Goal: Task Accomplishment & Management: Manage account settings

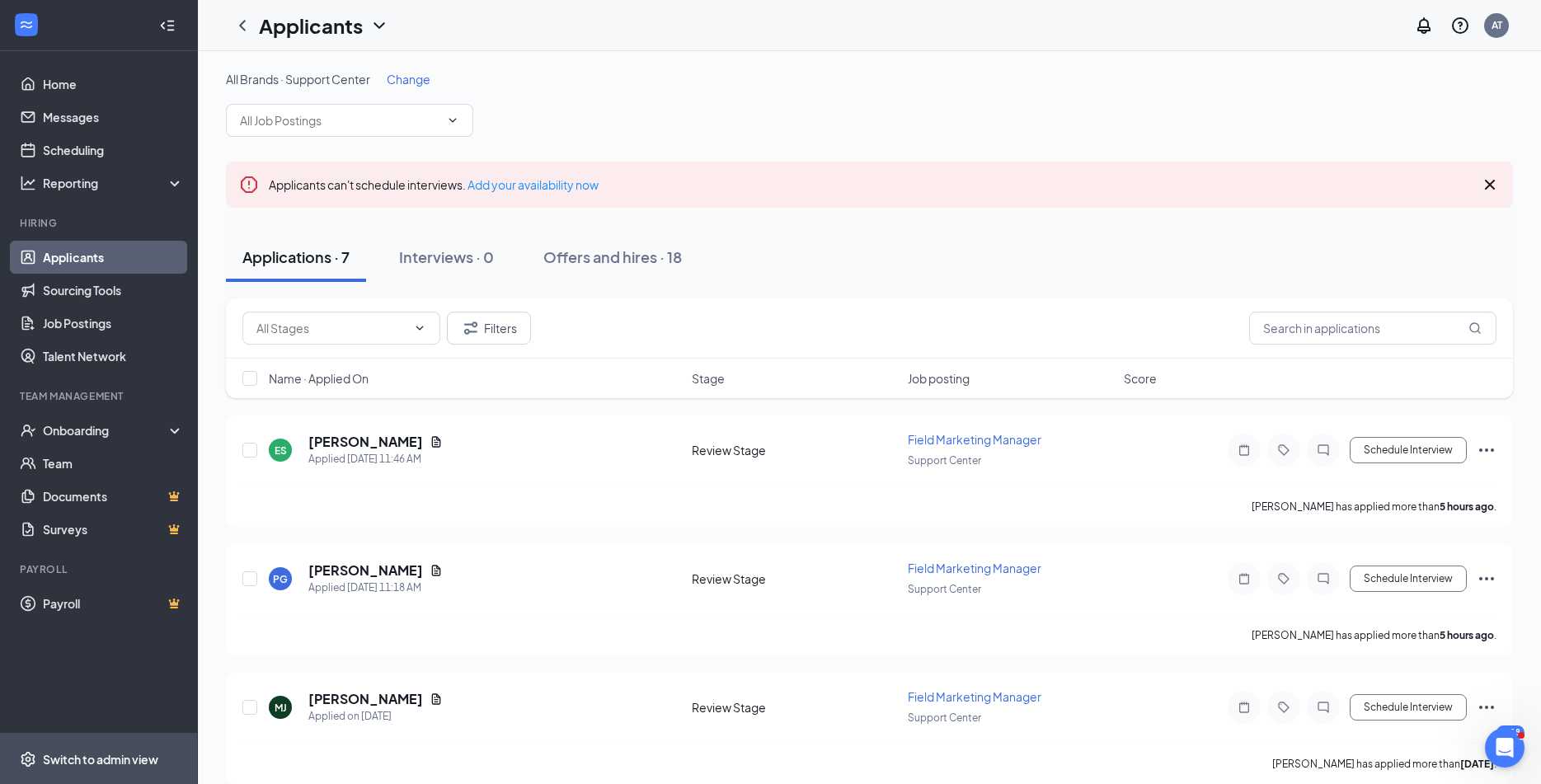
click at [69, 769] on span "Switch to admin view" at bounding box center [113, 759] width 141 height 50
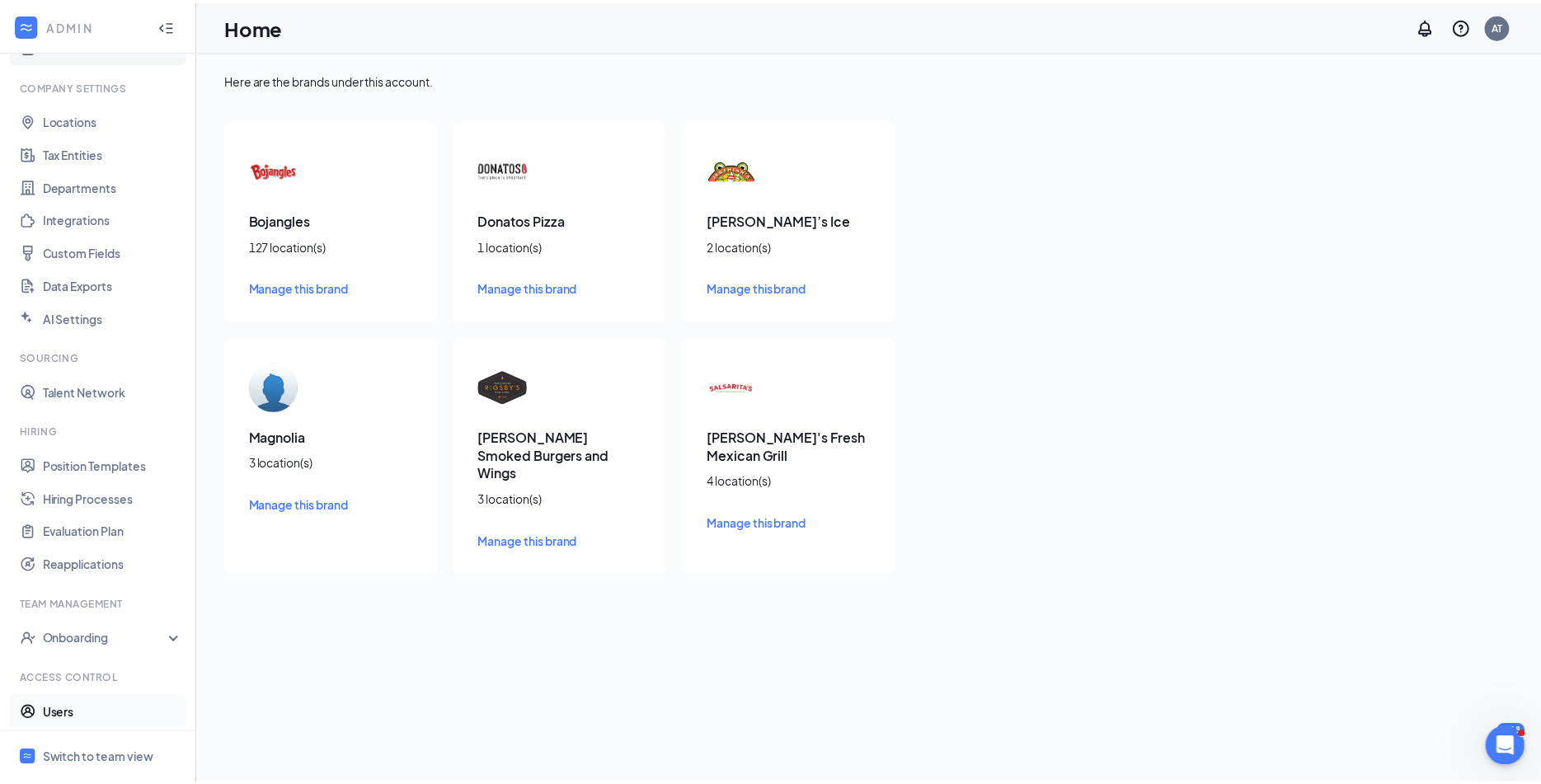
scroll to position [75, 0]
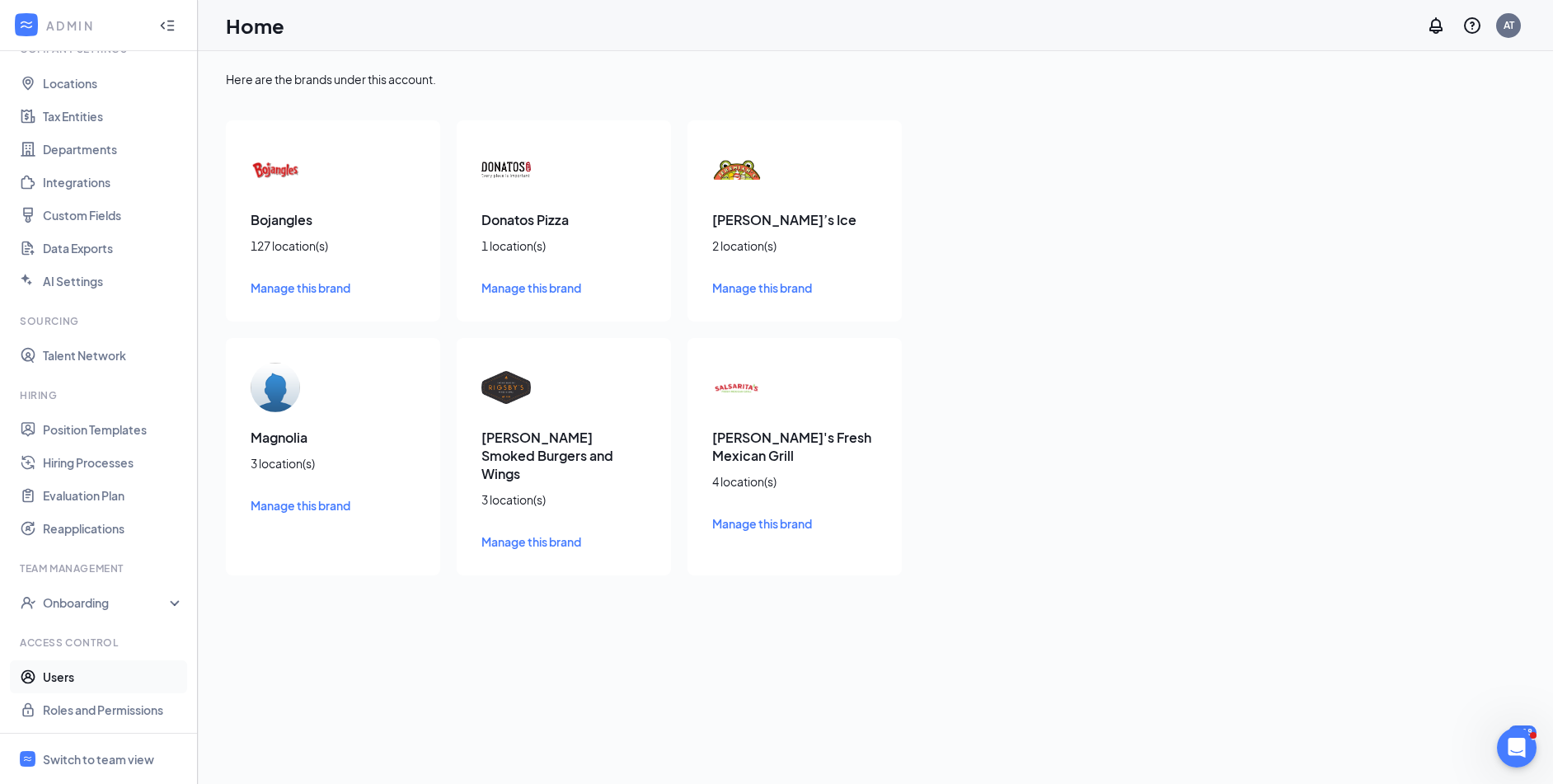
click at [86, 683] on link "Users" at bounding box center [113, 676] width 141 height 33
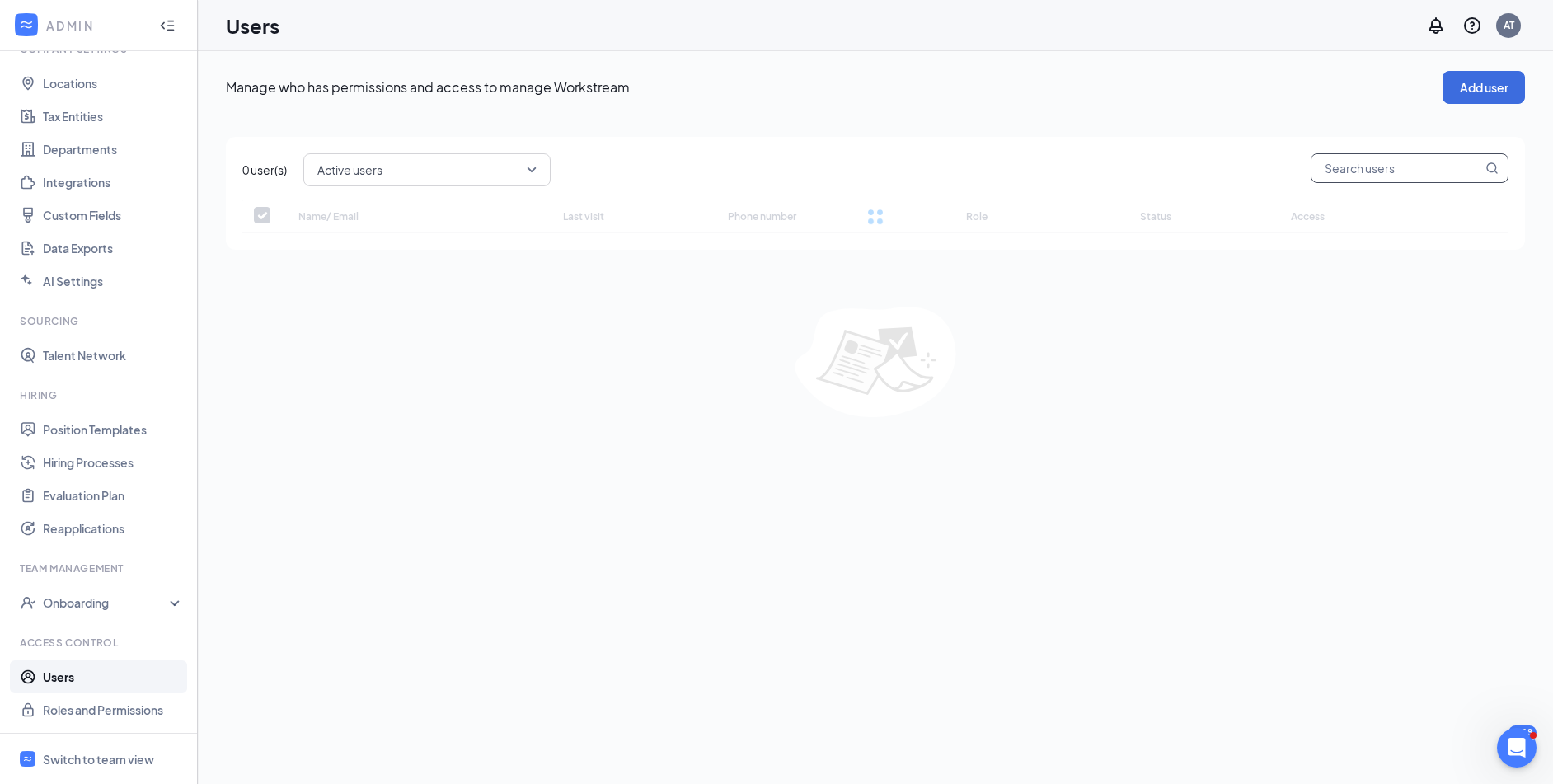
click at [1380, 167] on input "text" at bounding box center [1396, 168] width 171 height 28
checkbox input "false"
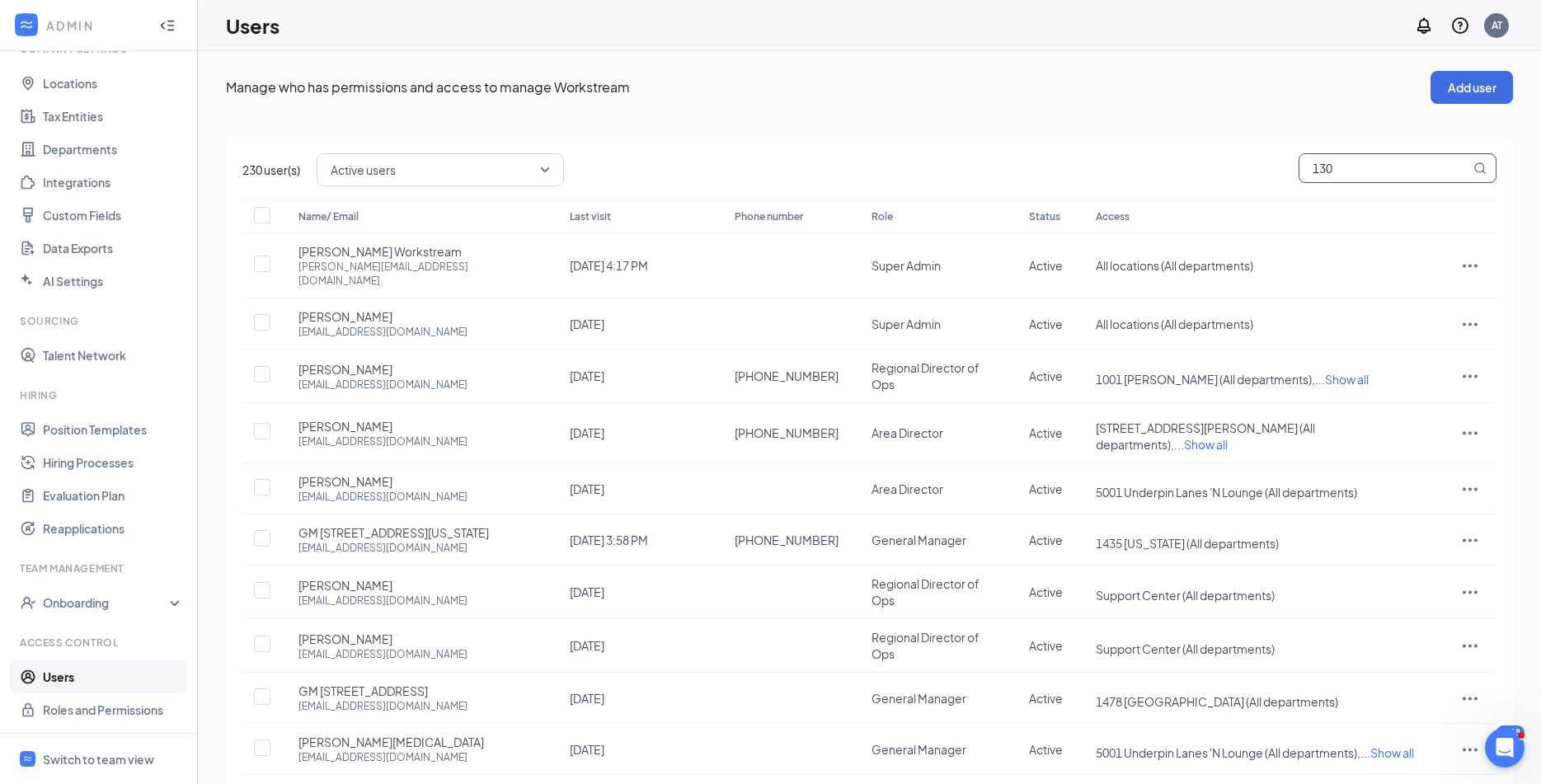
type input "1300"
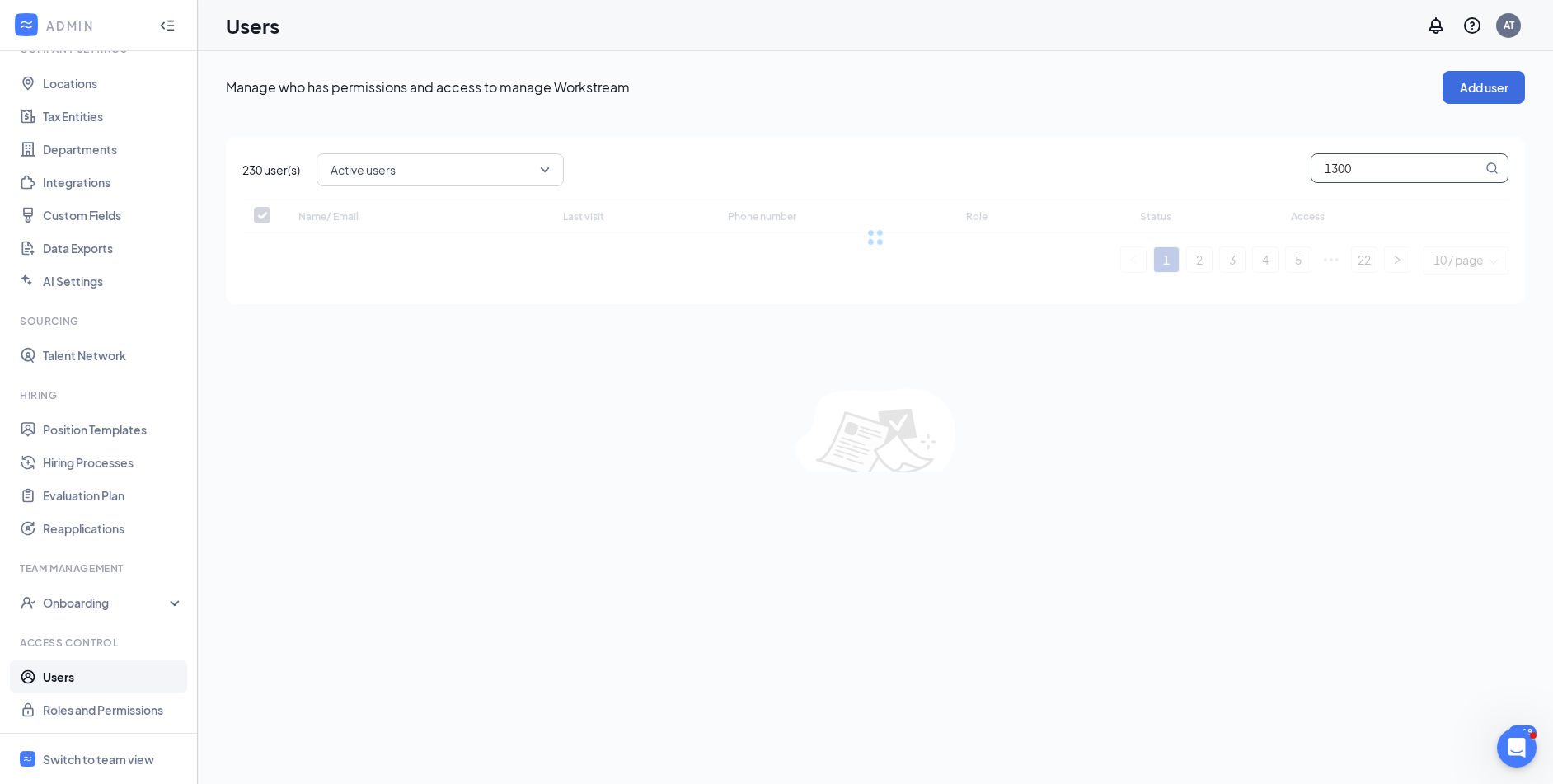
checkbox input "false"
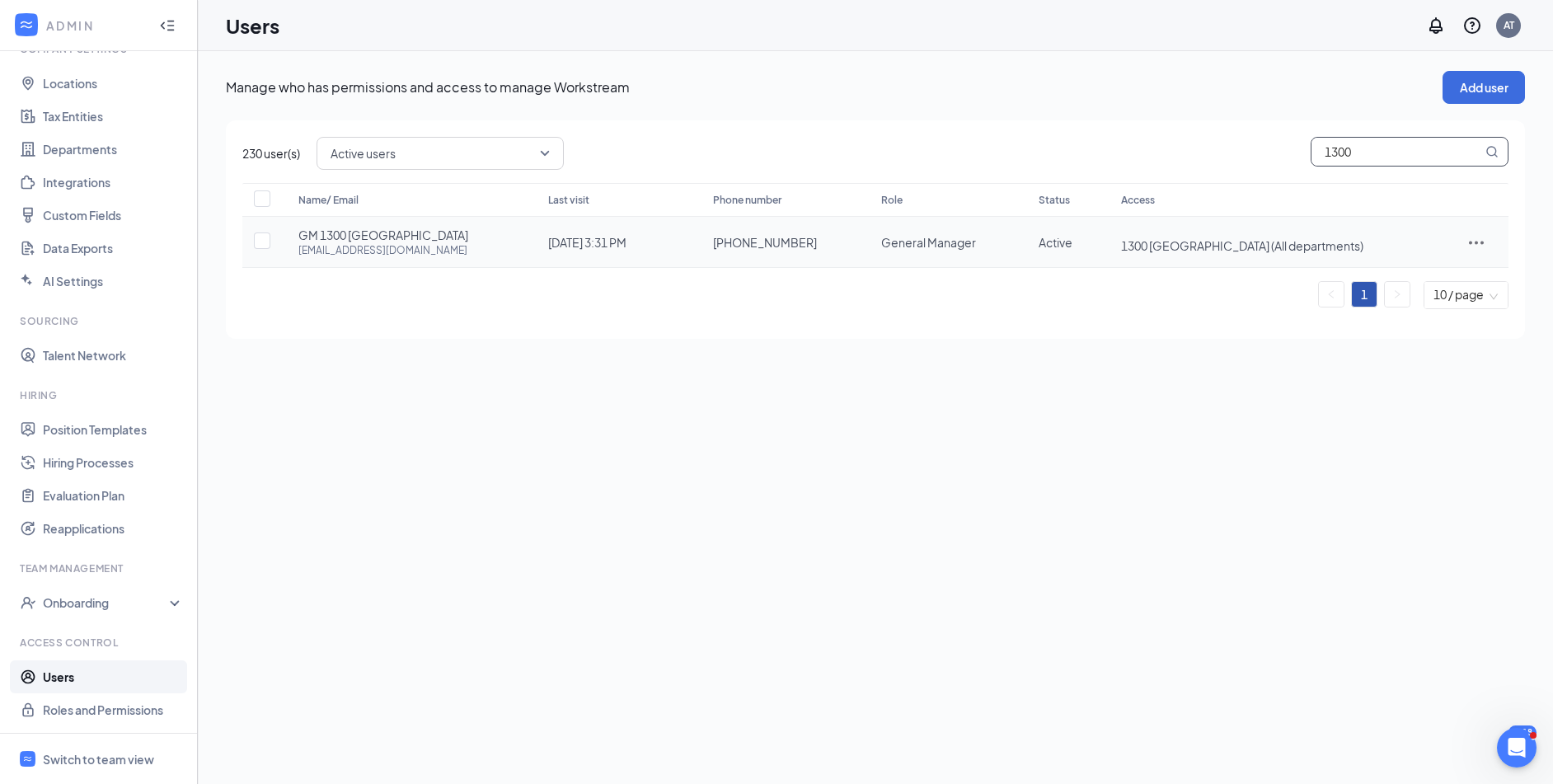
type input "1300"
click at [1482, 247] on icon "ActionsIcon" at bounding box center [1477, 241] width 20 height 20
click at [1425, 318] on span "Reset password" at bounding box center [1420, 315] width 88 height 15
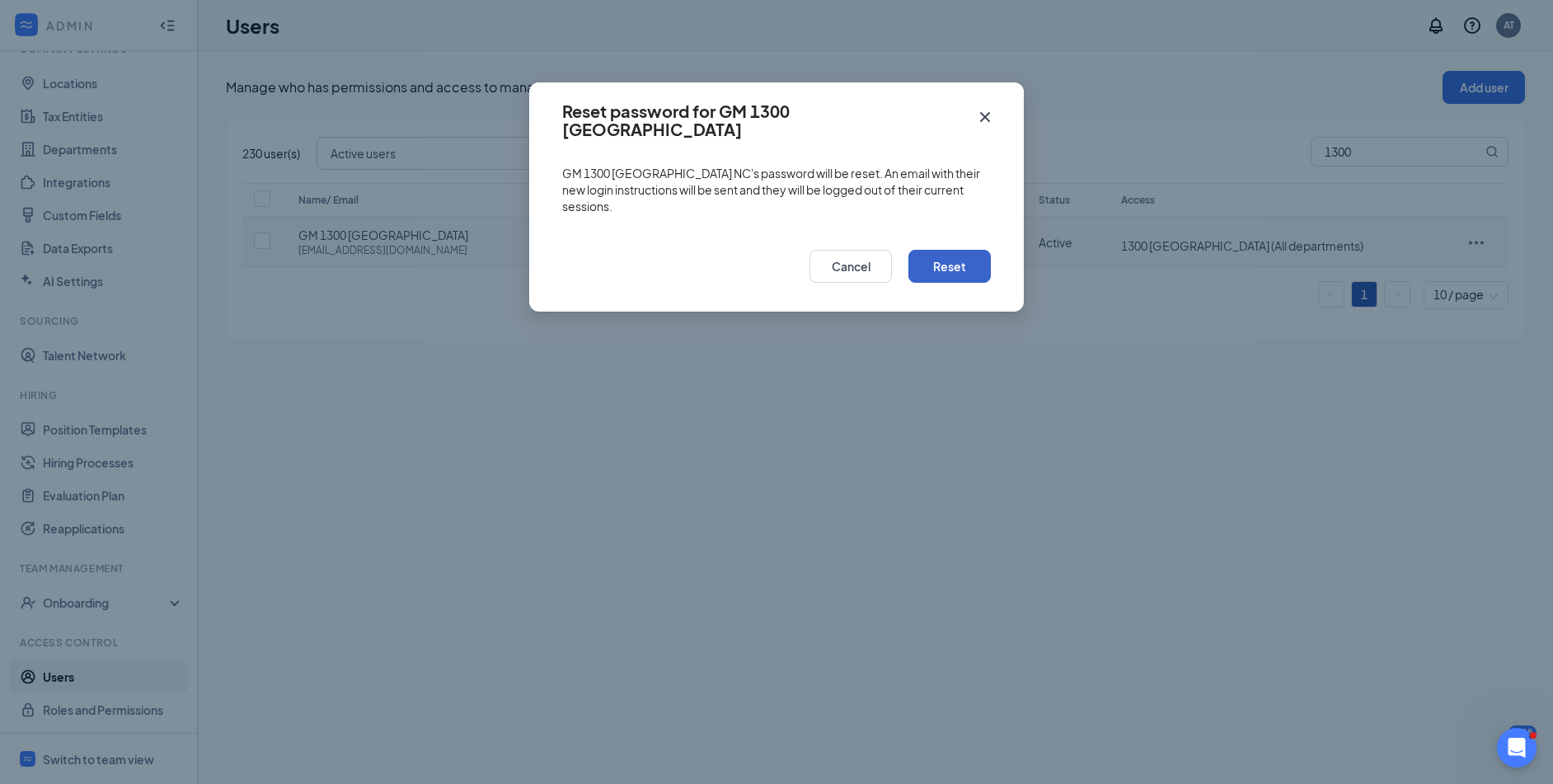
click at [964, 250] on button "Reset" at bounding box center [950, 266] width 82 height 33
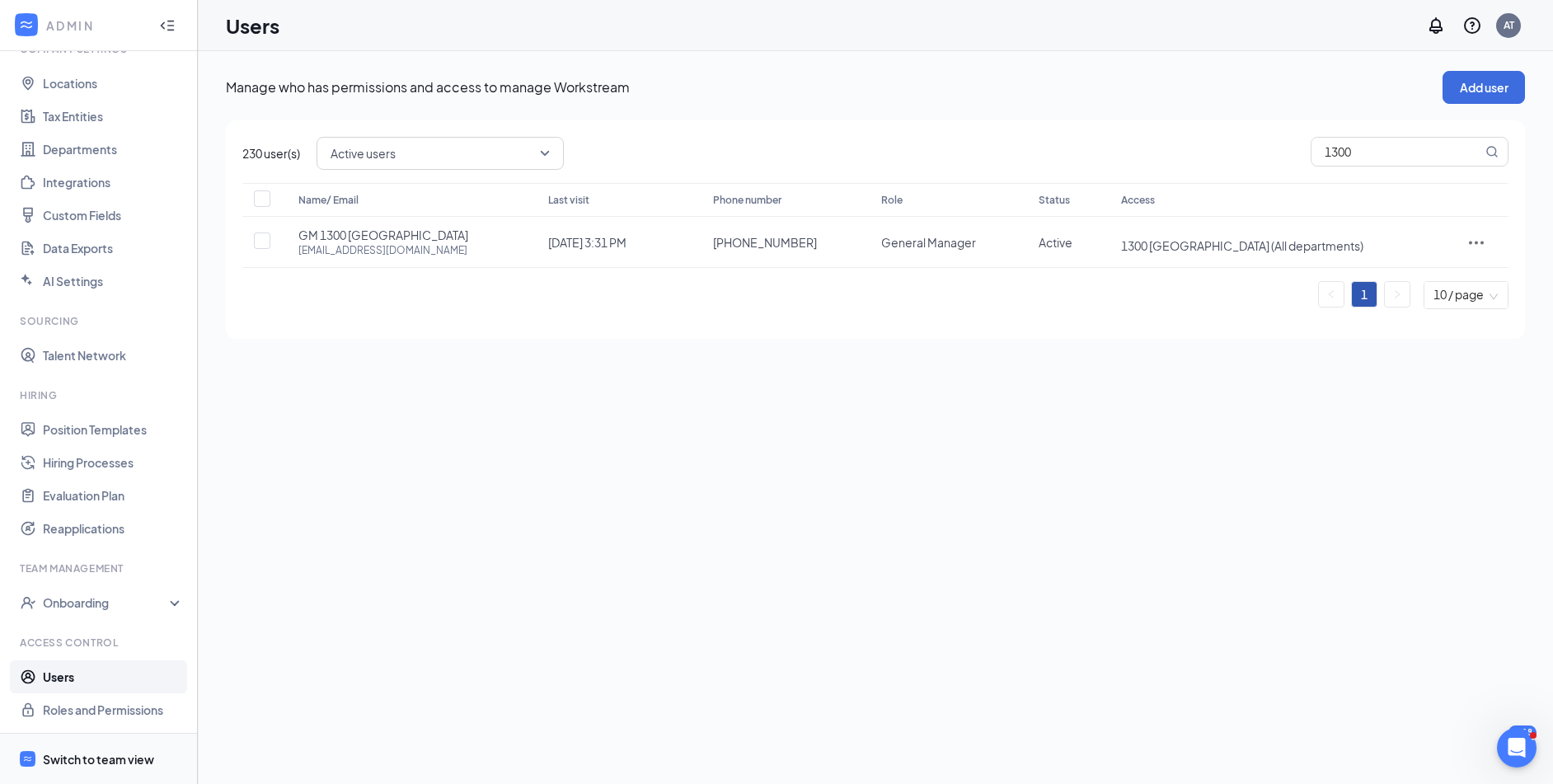
click at [121, 759] on div "Switch to team view" at bounding box center [98, 759] width 111 height 17
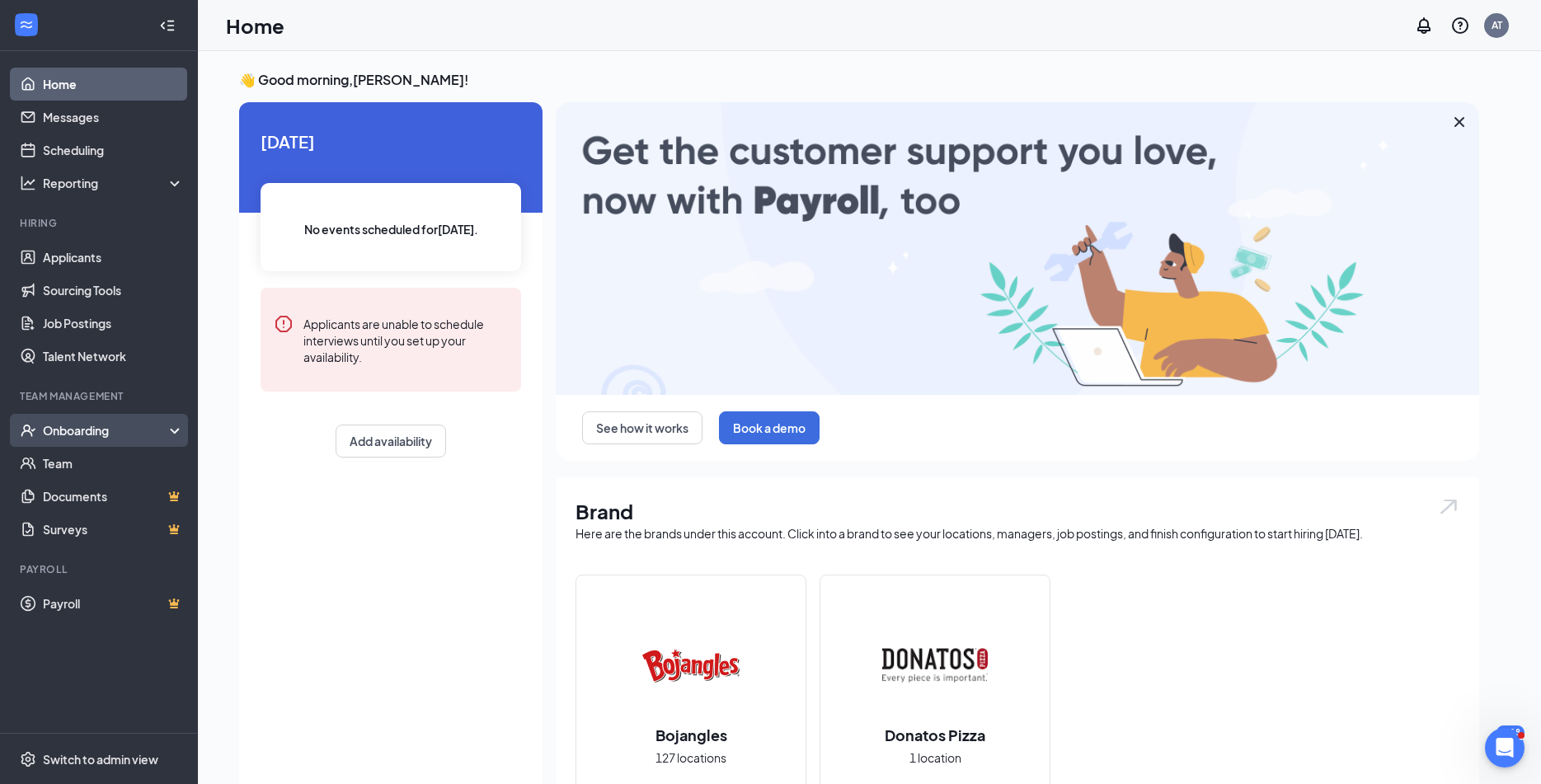
click at [119, 427] on div "Onboarding" at bounding box center [106, 431] width 127 height 17
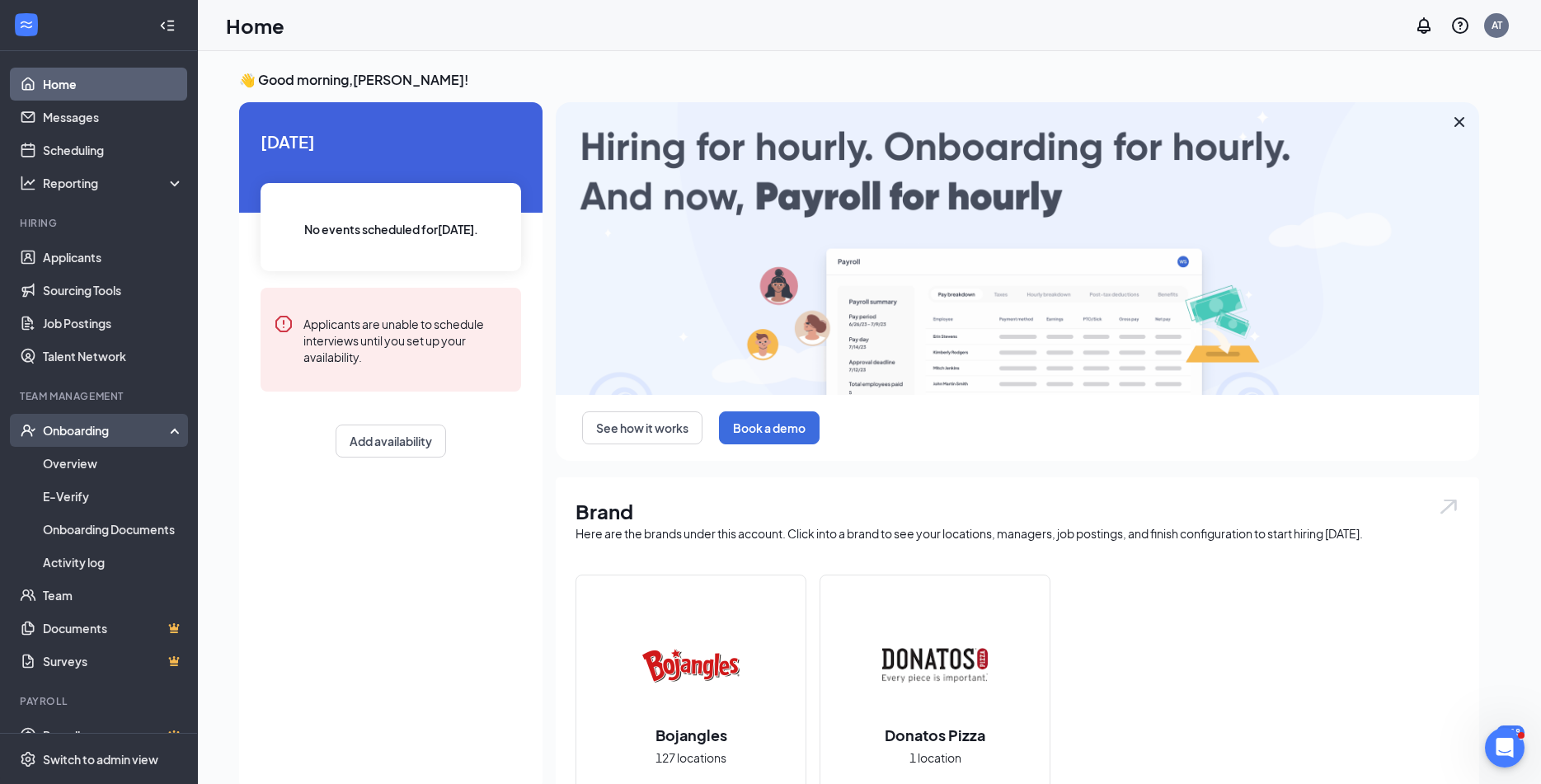
click at [119, 427] on div "Onboarding" at bounding box center [106, 431] width 127 height 17
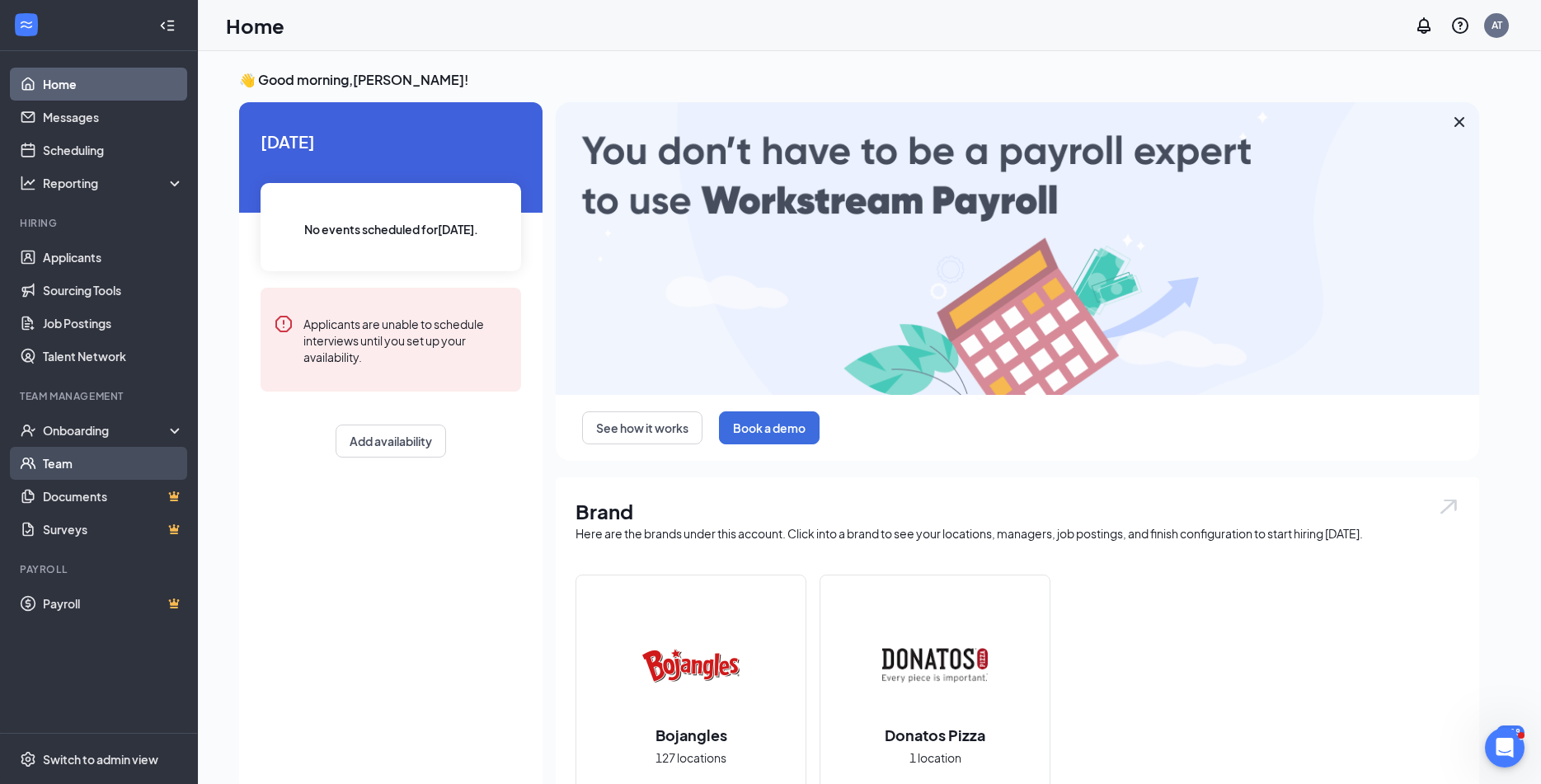
click at [118, 465] on link "Team" at bounding box center [113, 462] width 141 height 33
